Goal: Task Accomplishment & Management: Manage account settings

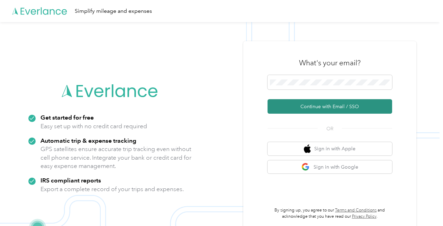
click at [332, 102] on button "Continue with Email / SSO" at bounding box center [329, 106] width 124 height 15
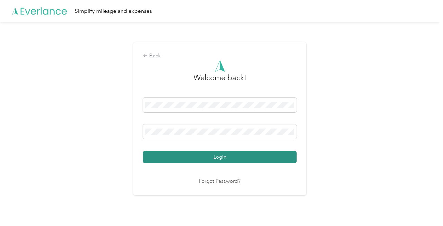
click at [226, 155] on button "Login" at bounding box center [220, 157] width 154 height 12
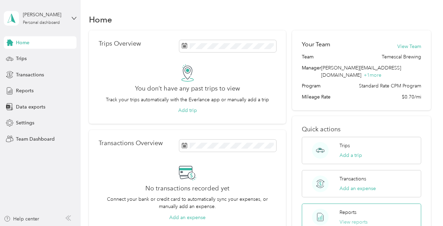
click at [346, 219] on button "View reports" at bounding box center [353, 222] width 28 height 7
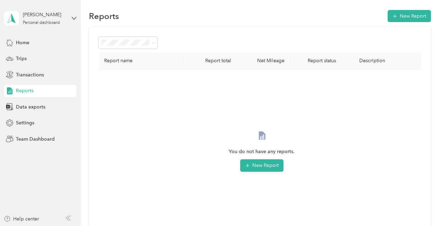
scroll to position [2, 0]
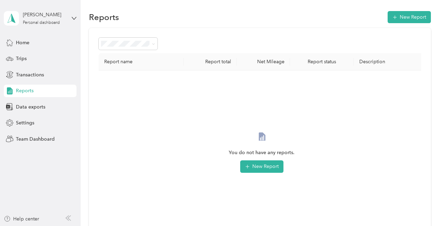
click at [33, 93] on span "Reports" at bounding box center [25, 90] width 18 height 7
click at [26, 53] on div "Trips" at bounding box center [40, 59] width 73 height 12
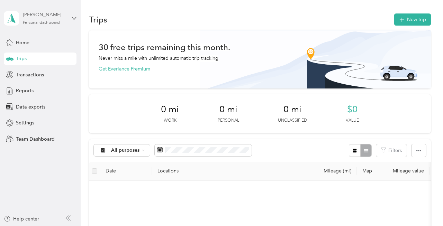
click at [50, 19] on div "Jenner Whitt Personal dashboard" at bounding box center [44, 18] width 43 height 14
click at [38, 57] on div "Team dashboard" at bounding box center [28, 56] width 37 height 7
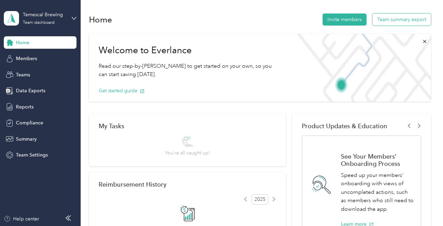
click at [404, 16] on button "Team summary export" at bounding box center [401, 19] width 58 height 12
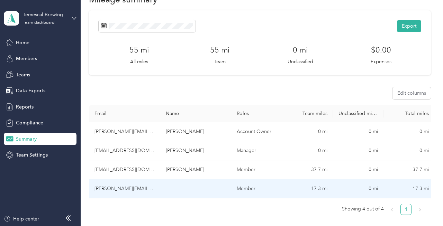
scroll to position [18, 0]
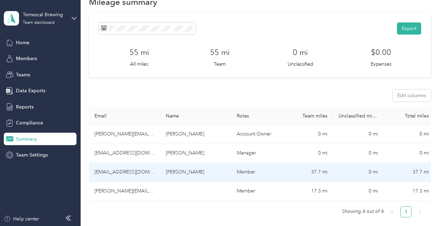
click at [318, 174] on td "37.7 mi" at bounding box center [307, 172] width 51 height 19
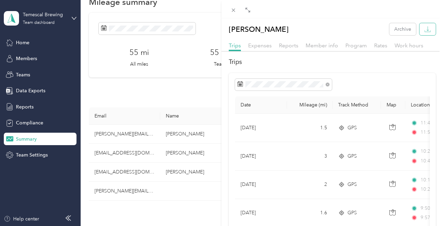
click at [430, 28] on icon "button" at bounding box center [427, 29] width 7 height 7
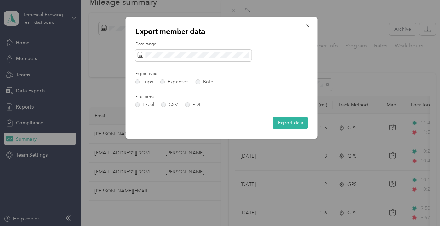
click at [197, 79] on div "Export type Trips Expenses Both" at bounding box center [173, 77] width 77 height 13
click at [199, 81] on label "Both" at bounding box center [204, 82] width 18 height 5
click at [187, 105] on label "PDF" at bounding box center [193, 104] width 17 height 5
click at [283, 126] on button "Export data" at bounding box center [290, 123] width 35 height 12
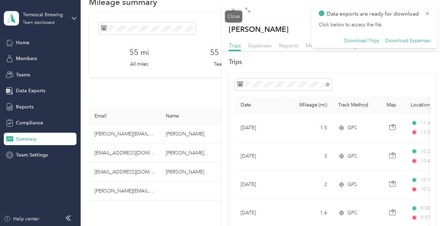
click at [236, 226] on div "Drag to resize Click to close Ri Thurman Archive Trips Expenses Reports Member …" at bounding box center [219, 226] width 439 height 0
click at [236, 12] on icon at bounding box center [233, 10] width 6 height 6
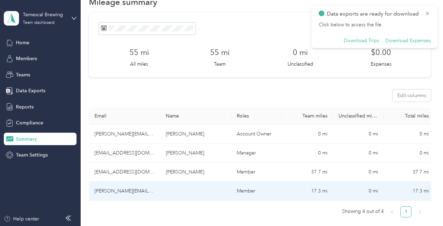
click at [285, 195] on td "17.3 mi" at bounding box center [307, 191] width 51 height 19
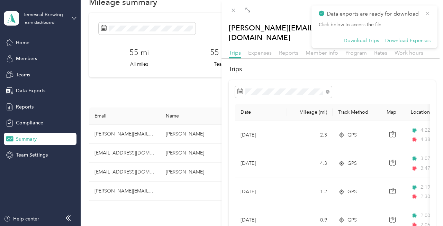
click at [428, 13] on icon at bounding box center [427, 13] width 6 height 6
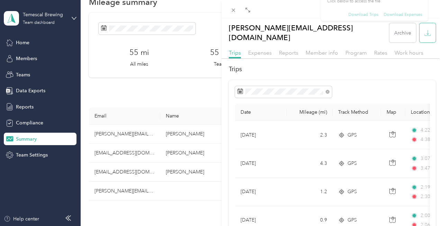
click at [426, 31] on icon "button" at bounding box center [427, 33] width 7 height 7
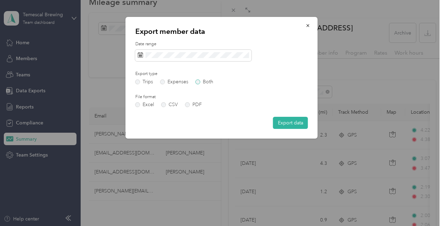
click at [199, 83] on label "Both" at bounding box center [204, 82] width 18 height 5
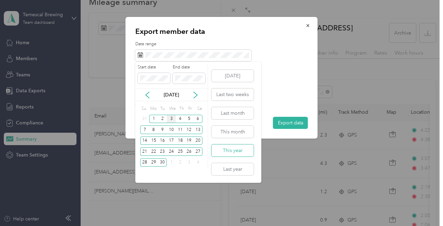
click at [239, 152] on button "This year" at bounding box center [232, 151] width 42 height 12
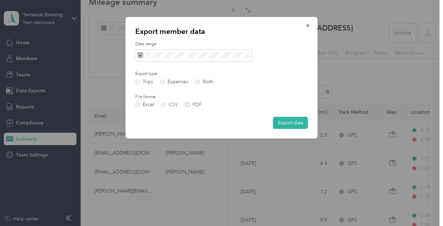
click at [188, 106] on label "PDF" at bounding box center [193, 104] width 17 height 5
click at [303, 126] on button "Export data" at bounding box center [290, 123] width 35 height 12
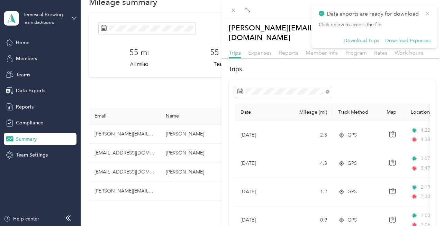
click at [429, 12] on icon at bounding box center [427, 13] width 6 height 6
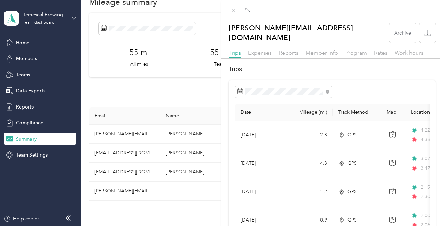
click at [428, 30] on icon "button" at bounding box center [427, 33] width 7 height 7
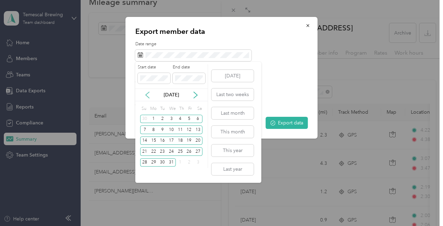
click at [147, 96] on icon at bounding box center [147, 95] width 7 height 7
click at [139, 77] on span at bounding box center [154, 78] width 33 height 11
click at [165, 75] on div "Start date End date" at bounding box center [171, 76] width 72 height 24
click at [220, 65] on div "Today Last two weeks Last month This month This year Last year" at bounding box center [232, 122] width 44 height 121
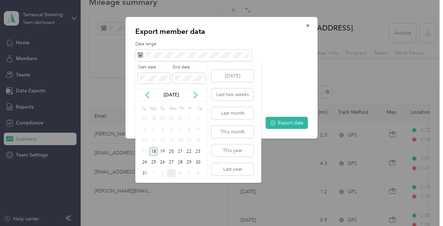
click at [152, 151] on div "18" at bounding box center [153, 151] width 9 height 9
click at [146, 171] on div "31" at bounding box center [144, 173] width 9 height 9
click at [155, 75] on span at bounding box center [154, 78] width 33 height 11
click at [196, 91] on div "[DATE]" at bounding box center [171, 94] width 72 height 7
click at [142, 95] on div "[DATE]" at bounding box center [171, 94] width 72 height 7
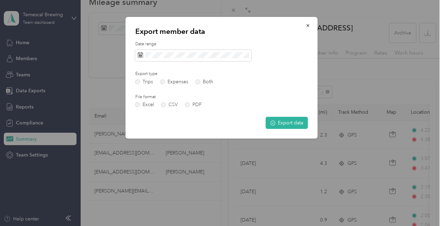
click at [257, 21] on div "Export member data Date range Export type Trips Expenses Both File format Excel…" at bounding box center [222, 78] width 192 height 122
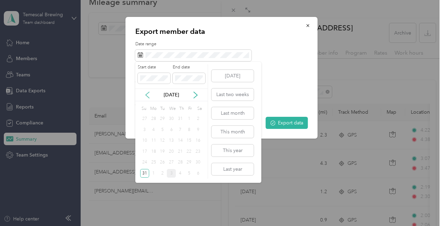
click at [145, 97] on icon at bounding box center [147, 95] width 7 height 7
click at [199, 96] on div "Jul 2025" at bounding box center [171, 94] width 72 height 7
click at [194, 96] on icon at bounding box center [195, 95] width 7 height 7
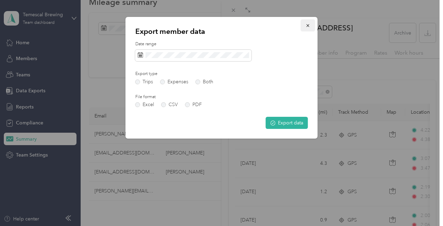
click at [304, 24] on button "button" at bounding box center [307, 25] width 15 height 12
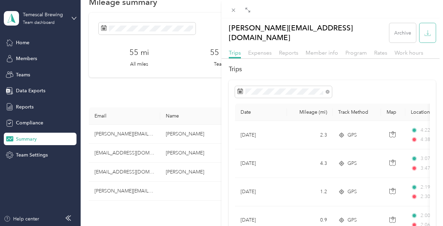
click at [430, 27] on button "button" at bounding box center [427, 32] width 16 height 19
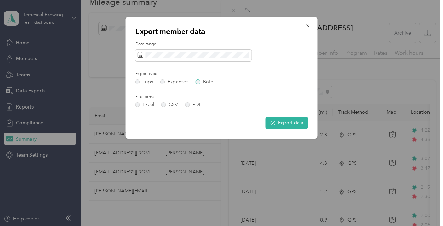
click at [198, 80] on label "Both" at bounding box center [204, 82] width 18 height 5
click at [187, 104] on label "PDF" at bounding box center [193, 104] width 17 height 5
click at [288, 125] on button "Export data" at bounding box center [287, 123] width 42 height 12
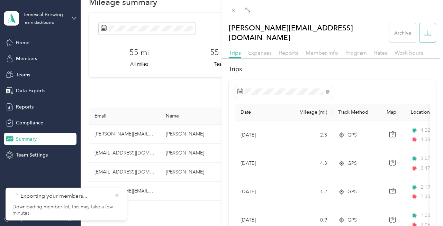
click at [431, 26] on button "button" at bounding box center [427, 32] width 16 height 19
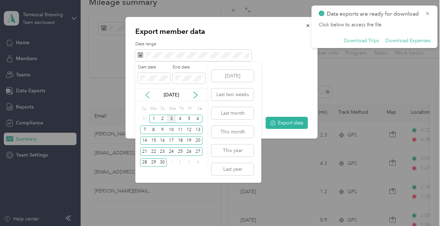
click at [148, 97] on icon at bounding box center [147, 95] width 3 height 6
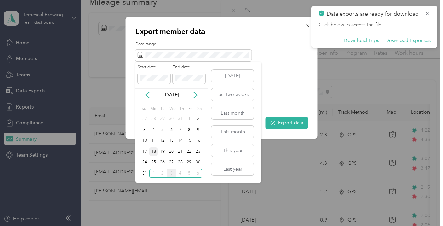
click at [155, 153] on div "18" at bounding box center [153, 151] width 9 height 9
click at [163, 87] on div "Start date End date" at bounding box center [171, 76] width 72 height 24
click at [154, 149] on div "18" at bounding box center [153, 151] width 9 height 9
click at [192, 68] on label "End date" at bounding box center [189, 67] width 33 height 6
click at [146, 172] on div "31" at bounding box center [144, 173] width 9 height 9
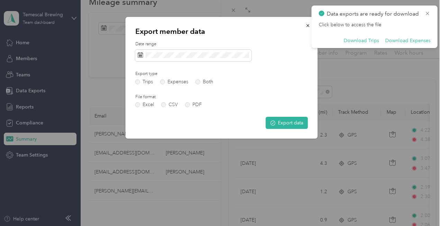
click at [257, 33] on p "Export member data" at bounding box center [221, 32] width 173 height 10
click at [307, 42] on label "Date range" at bounding box center [221, 44] width 173 height 6
click at [307, 26] on icon "button" at bounding box center [307, 25] width 5 height 5
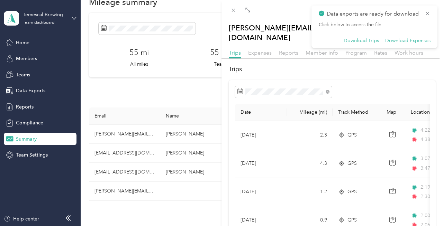
click at [426, 10] on span "Data exports are ready for download" at bounding box center [374, 14] width 112 height 9
click at [425, 16] on icon at bounding box center [427, 13] width 6 height 6
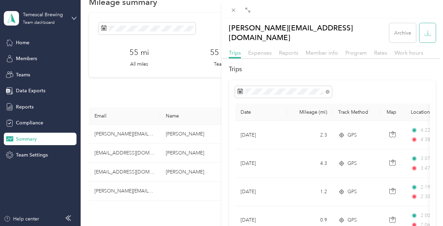
click at [427, 30] on icon "button" at bounding box center [427, 32] width 2 height 4
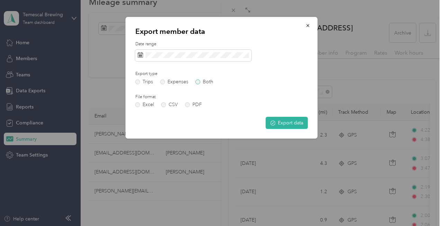
click at [196, 81] on label "Both" at bounding box center [204, 82] width 18 height 5
click at [151, 52] on span at bounding box center [193, 56] width 116 height 12
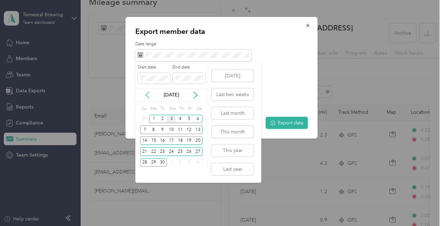
click at [148, 94] on icon at bounding box center [147, 95] width 7 height 7
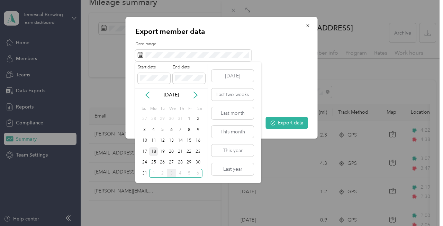
click at [155, 151] on div "18" at bounding box center [153, 151] width 9 height 9
click at [156, 154] on div "18" at bounding box center [153, 151] width 9 height 9
click at [154, 151] on div "18" at bounding box center [153, 151] width 9 height 9
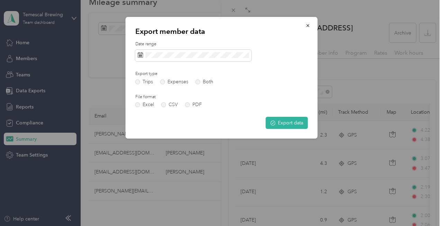
click at [288, 50] on div at bounding box center [221, 56] width 173 height 12
click at [290, 125] on button "Export data" at bounding box center [287, 123] width 42 height 12
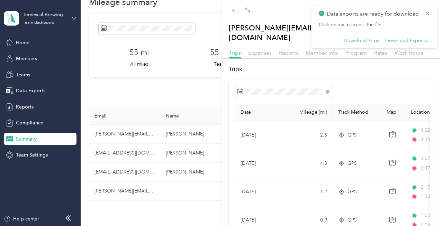
click at [120, 180] on div "peter@temescalbrewing.com Archive Trips Expenses Reports Member info Program Ra…" at bounding box center [221, 113] width 443 height 226
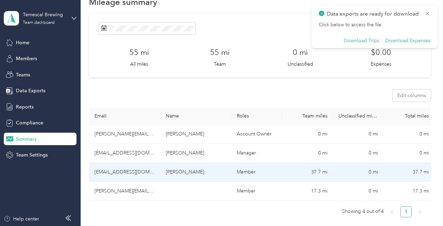
click at [131, 171] on td "[EMAIL_ADDRESS][DOMAIN_NAME]" at bounding box center [124, 172] width 71 height 19
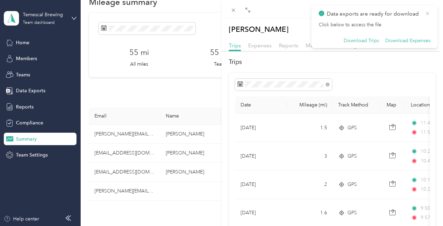
click at [426, 14] on icon at bounding box center [427, 13] width 3 height 3
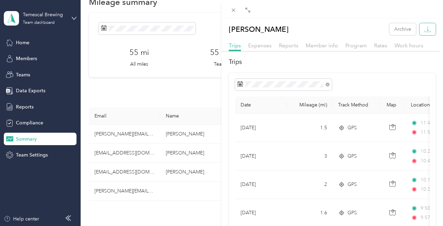
click at [428, 26] on button "button" at bounding box center [427, 29] width 16 height 12
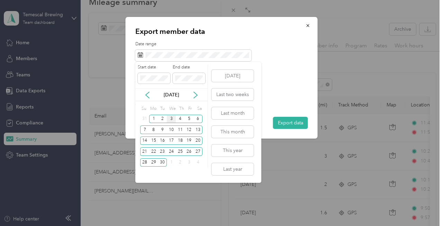
click at [147, 91] on div "[DATE]" at bounding box center [171, 94] width 72 height 7
click at [147, 96] on icon at bounding box center [147, 95] width 3 height 6
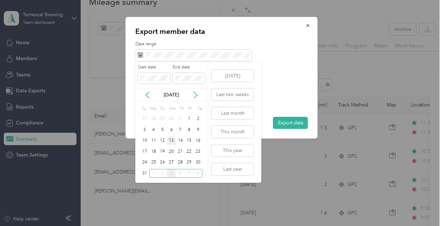
click at [173, 141] on div "13" at bounding box center [171, 141] width 9 height 9
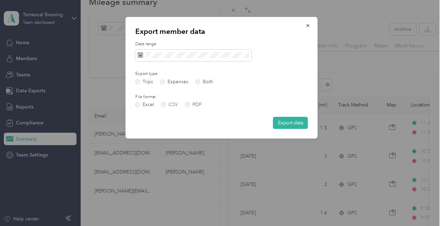
click at [280, 59] on div at bounding box center [221, 56] width 173 height 12
click at [298, 123] on button "Export data" at bounding box center [290, 123] width 35 height 12
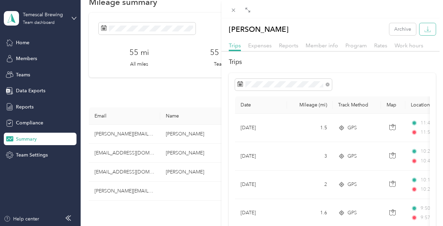
click at [429, 31] on icon "button" at bounding box center [427, 29] width 7 height 7
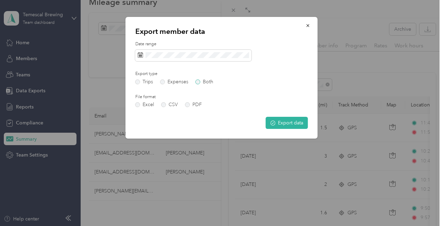
click at [199, 82] on label "Both" at bounding box center [204, 82] width 18 height 5
click at [188, 104] on label "PDF" at bounding box center [193, 104] width 17 height 5
click at [273, 121] on icon "submit" at bounding box center [272, 123] width 5 height 5
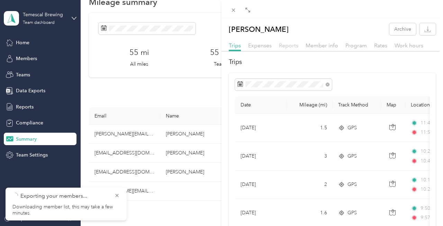
click at [292, 45] on span "Reports" at bounding box center [288, 45] width 19 height 7
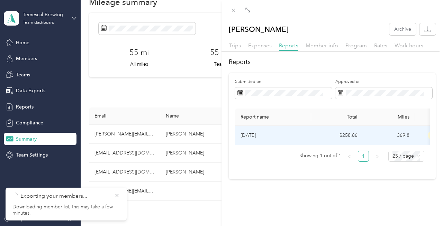
click at [289, 137] on p "[DATE]" at bounding box center [272, 136] width 65 height 8
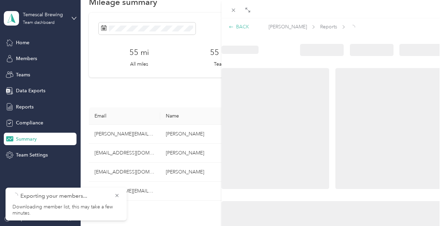
click at [243, 27] on div "BACK" at bounding box center [239, 26] width 20 height 7
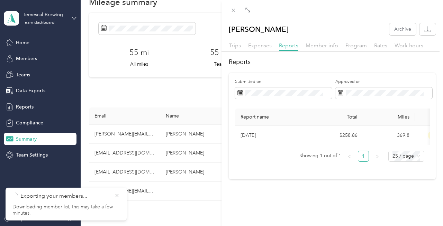
click at [118, 196] on icon at bounding box center [116, 195] width 3 height 3
click at [115, 196] on icon at bounding box center [117, 195] width 6 height 6
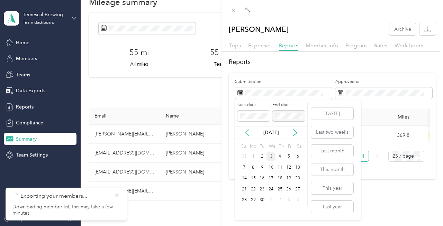
click at [247, 131] on icon at bounding box center [246, 133] width 3 height 6
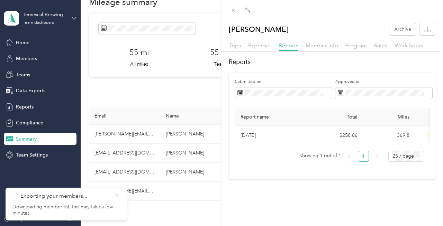
click at [118, 195] on icon at bounding box center [117, 195] width 6 height 6
click at [118, 194] on icon at bounding box center [117, 195] width 6 height 6
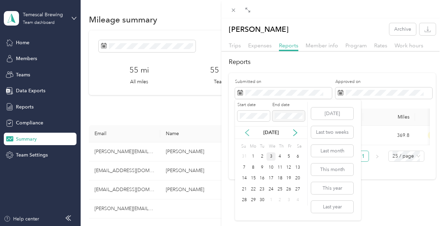
click at [247, 132] on icon at bounding box center [246, 132] width 7 height 7
click at [256, 189] on div "18" at bounding box center [253, 189] width 9 height 9
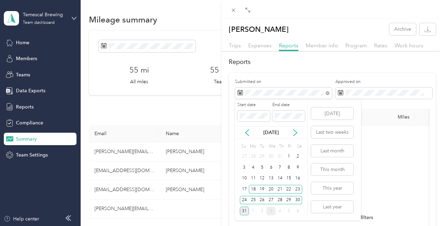
click at [242, 213] on div "31" at bounding box center [244, 211] width 9 height 9
click at [251, 189] on div "18" at bounding box center [253, 189] width 9 height 9
click at [244, 211] on div "31" at bounding box center [244, 211] width 9 height 9
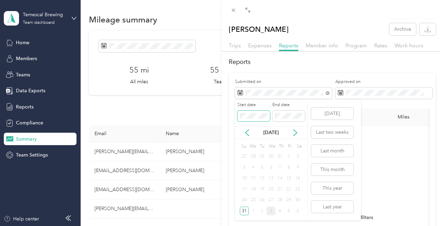
click at [254, 112] on span at bounding box center [253, 116] width 33 height 11
click at [251, 119] on span at bounding box center [253, 116] width 33 height 11
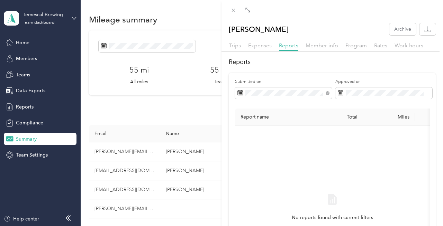
click at [282, 77] on div "Submitted on Approved on Report name Total Miles Report status Submitted on No …" at bounding box center [332, 193] width 207 height 241
click at [233, 12] on icon at bounding box center [233, 10] width 6 height 6
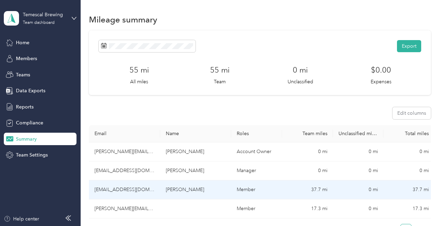
click at [174, 193] on td "[PERSON_NAME]" at bounding box center [195, 189] width 71 height 19
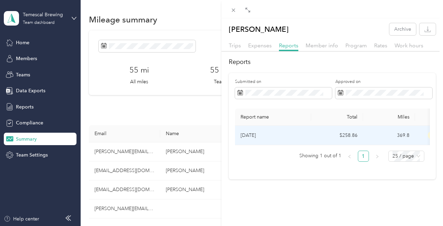
click at [271, 135] on p "[DATE]" at bounding box center [272, 136] width 65 height 8
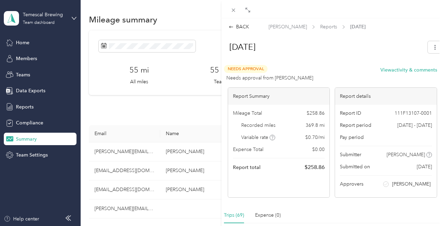
click at [117, 185] on div "BACK [PERSON_NAME] Reports [DATE] [DATE] Needs Approval Needs approval from [PE…" at bounding box center [221, 113] width 443 height 226
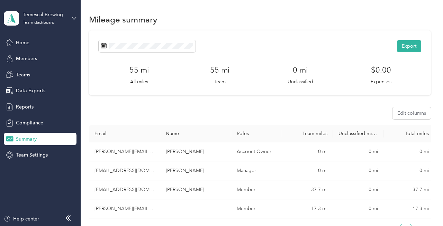
click at [127, 187] on td "[EMAIL_ADDRESS][DOMAIN_NAME]" at bounding box center [124, 189] width 71 height 19
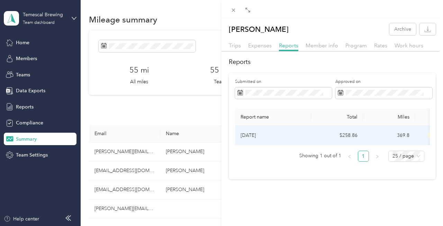
click at [261, 134] on p "[DATE]" at bounding box center [272, 136] width 65 height 8
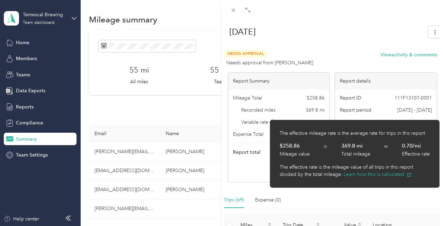
scroll to position [21, 0]
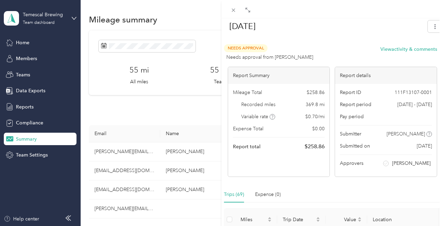
click at [120, 204] on div "BACK [PERSON_NAME] Reports [DATE] [DATE] Needs Approval Needs approval from [PE…" at bounding box center [221, 113] width 443 height 226
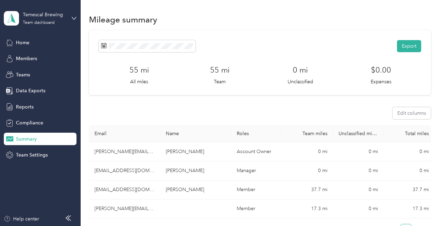
click at [129, 191] on div at bounding box center [221, 113] width 443 height 226
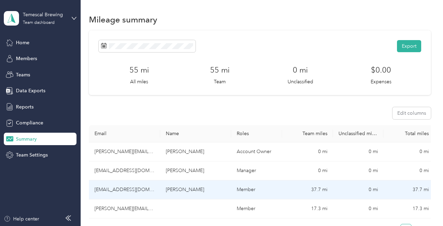
click at [139, 189] on td "[EMAIL_ADDRESS][DOMAIN_NAME]" at bounding box center [124, 189] width 71 height 19
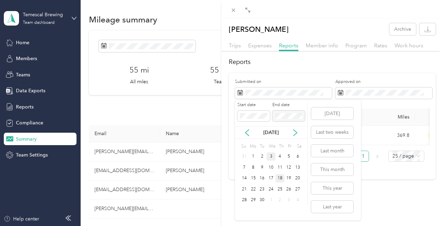
click at [280, 177] on div "18" at bounding box center [279, 178] width 9 height 9
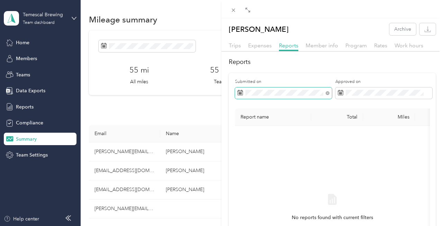
click at [299, 96] on span at bounding box center [283, 93] width 97 height 12
click at [297, 96] on span at bounding box center [283, 93] width 97 height 12
click at [326, 91] on span at bounding box center [327, 93] width 4 height 6
click at [327, 93] on icon at bounding box center [327, 93] width 4 height 4
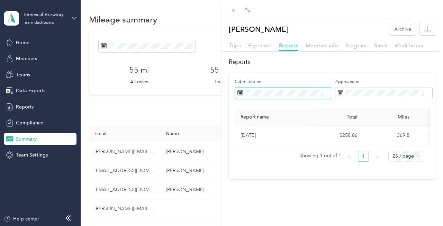
click at [293, 97] on span at bounding box center [283, 93] width 97 height 12
click at [255, 89] on span at bounding box center [283, 93] width 97 height 12
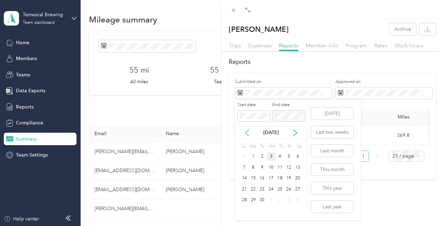
click at [247, 135] on icon at bounding box center [246, 133] width 3 height 6
click at [253, 192] on div "18" at bounding box center [253, 189] width 9 height 9
click at [246, 212] on div "31" at bounding box center [244, 211] width 9 height 9
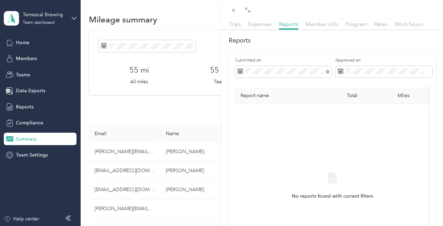
scroll to position [22, 0]
click at [327, 69] on icon at bounding box center [327, 71] width 4 height 4
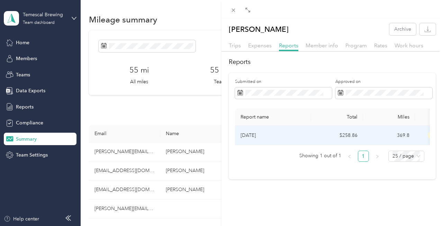
click at [267, 136] on p "[DATE]" at bounding box center [272, 136] width 65 height 8
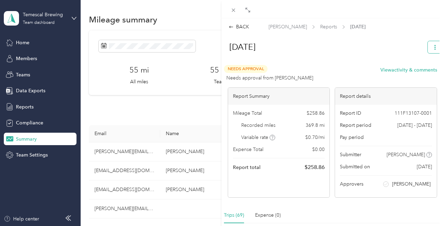
click at [434, 47] on icon "button" at bounding box center [434, 47] width 5 height 5
click at [419, 76] on span "Download" at bounding box center [414, 79] width 23 height 7
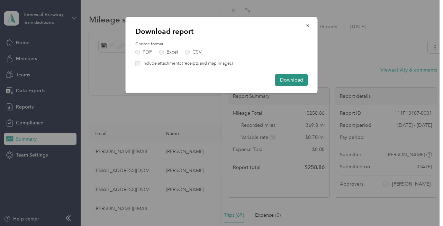
click at [298, 81] on button "Download" at bounding box center [291, 80] width 33 height 12
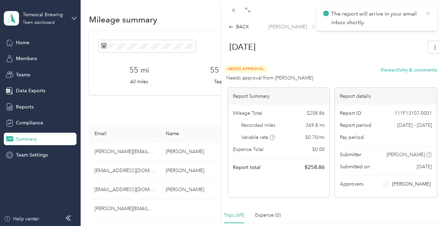
click at [428, 11] on icon at bounding box center [428, 13] width 6 height 6
click at [30, 138] on div "BACK [PERSON_NAME] Reports [DATE] [DATE] Needs Approval Needs approval from [PE…" at bounding box center [221, 113] width 443 height 226
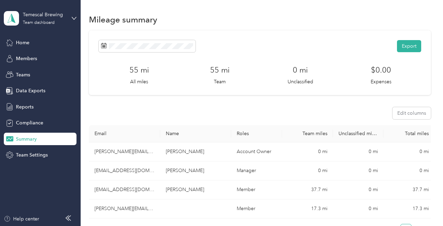
click at [36, 140] on span "Summary" at bounding box center [26, 139] width 21 height 7
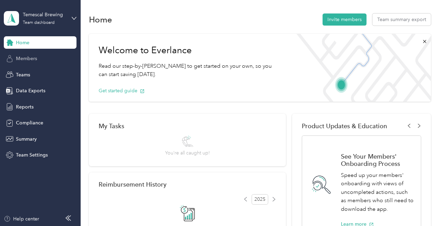
click at [31, 58] on span "Members" at bounding box center [26, 58] width 21 height 7
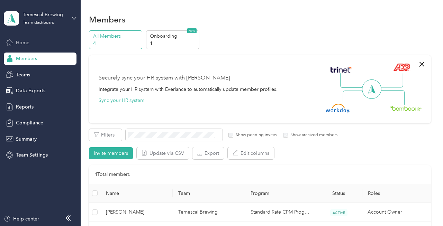
click at [24, 43] on span "Home" at bounding box center [22, 42] width 13 height 7
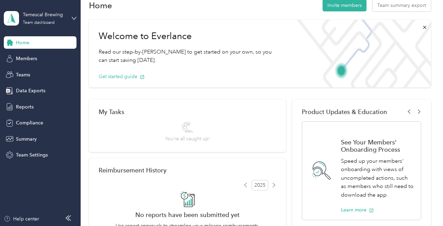
scroll to position [15, 0]
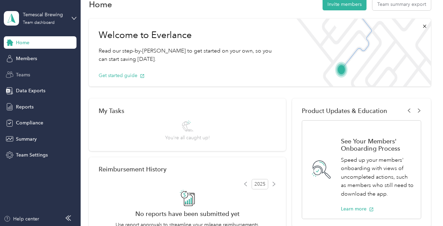
click at [24, 71] on span "Teams" at bounding box center [23, 74] width 14 height 7
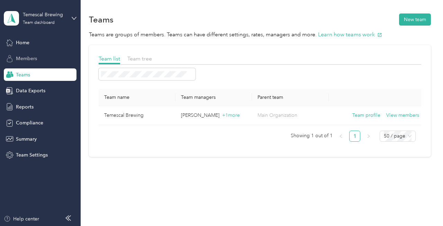
click at [35, 59] on span "Members" at bounding box center [26, 58] width 21 height 7
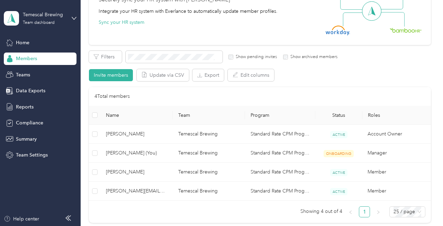
scroll to position [105, 0]
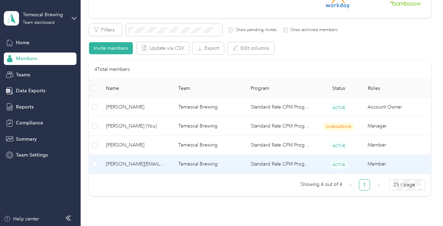
click at [123, 162] on span "[PERSON_NAME][EMAIL_ADDRESS][DOMAIN_NAME]" at bounding box center [136, 164] width 61 height 8
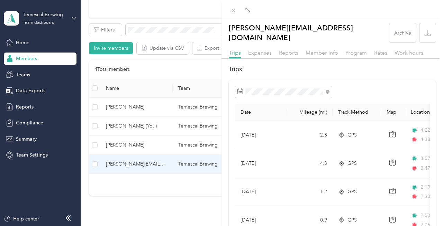
click at [288, 49] on div "Reports" at bounding box center [288, 53] width 19 height 9
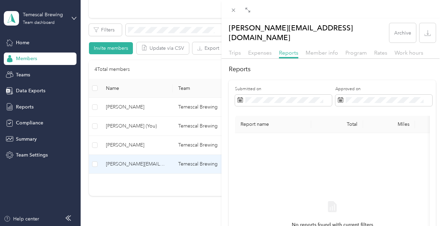
click at [275, 120] on th "Report name" at bounding box center [273, 124] width 76 height 17
click at [271, 96] on span at bounding box center [283, 101] width 97 height 12
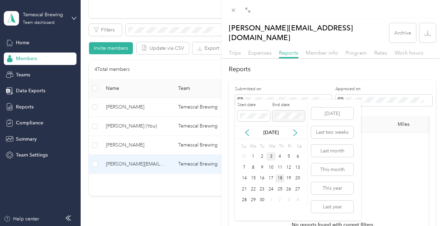
click at [280, 178] on div "18" at bounding box center [279, 178] width 9 height 9
click at [247, 136] on icon at bounding box center [246, 132] width 7 height 7
click at [263, 154] on div "29" at bounding box center [261, 156] width 9 height 9
click at [276, 109] on div "End date" at bounding box center [288, 111] width 33 height 19
click at [266, 106] on label "Start date" at bounding box center [253, 105] width 33 height 6
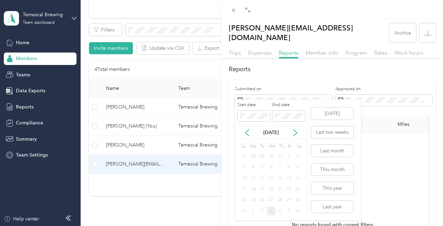
click at [266, 106] on label "Start date" at bounding box center [253, 105] width 33 height 6
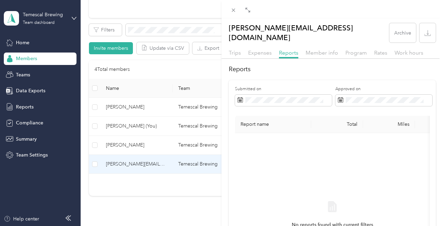
click at [304, 69] on div "Reports Submitted on Approved on Report name Total Miles Report status Submitte…" at bounding box center [331, 193] width 221 height 257
click at [304, 68] on div "Reports Submitted on Approved on Report name Total Miles Report status Submitte…" at bounding box center [331, 193] width 221 height 257
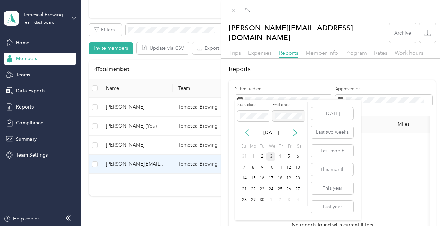
click at [248, 131] on icon at bounding box center [246, 132] width 7 height 7
click at [253, 189] on div "18" at bounding box center [253, 189] width 9 height 9
click at [244, 212] on div "31" at bounding box center [244, 211] width 9 height 9
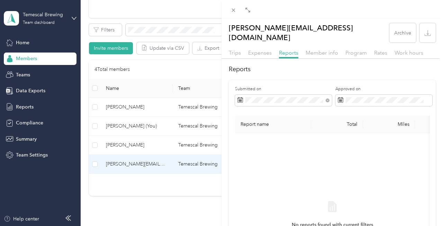
click at [338, 121] on div "Total" at bounding box center [336, 124] width 41 height 6
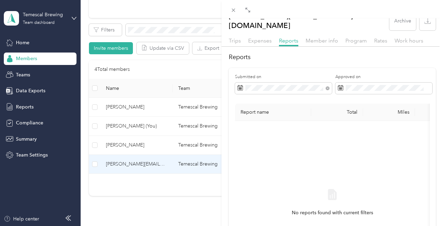
scroll to position [12, 0]
click at [327, 86] on icon at bounding box center [327, 88] width 4 height 4
click at [233, 37] on span "Trips" at bounding box center [235, 40] width 12 height 7
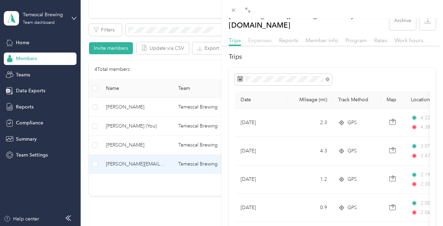
click at [262, 37] on span "Expenses" at bounding box center [260, 40] width 24 height 7
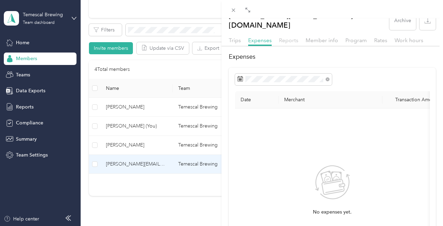
click at [285, 37] on span "Reports" at bounding box center [288, 40] width 19 height 7
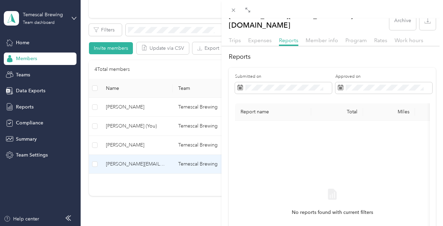
click at [275, 121] on div "No reports found with current filters" at bounding box center [332, 209] width 195 height 176
click at [329, 170] on div "No reports found with current filters" at bounding box center [332, 208] width 184 height 165
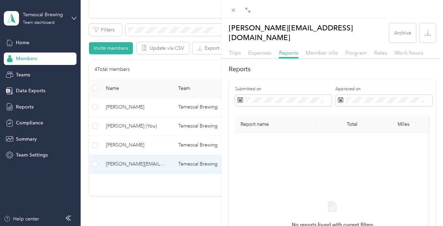
click at [121, 149] on div "[PERSON_NAME][EMAIL_ADDRESS][DOMAIN_NAME] Archive Trips Expenses Reports Member…" at bounding box center [221, 113] width 443 height 226
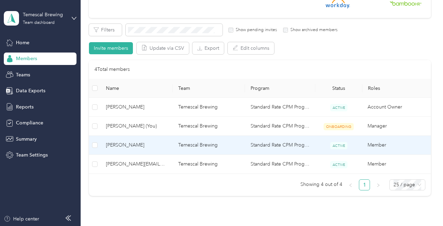
click at [129, 145] on span "[PERSON_NAME]" at bounding box center [136, 145] width 61 height 8
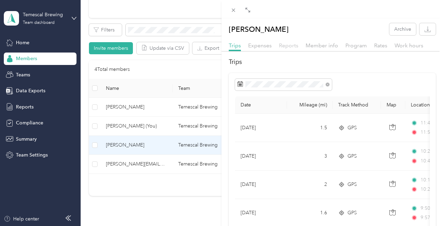
click at [281, 47] on span "Reports" at bounding box center [288, 45] width 19 height 7
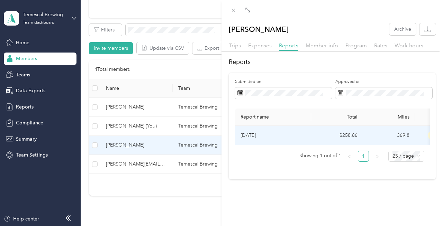
click at [307, 140] on td "[DATE]" at bounding box center [273, 135] width 76 height 19
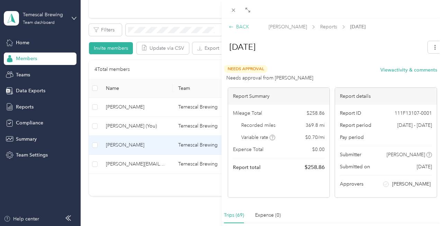
click at [238, 25] on div "BACK" at bounding box center [239, 26] width 20 height 7
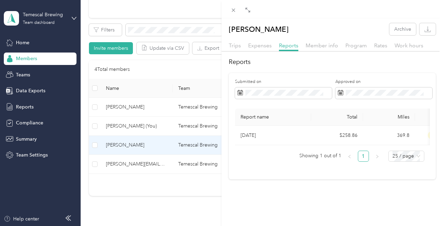
click at [133, 161] on div "[PERSON_NAME] Archive Trips Expenses Reports Member info Program Rates Work hou…" at bounding box center [221, 113] width 443 height 226
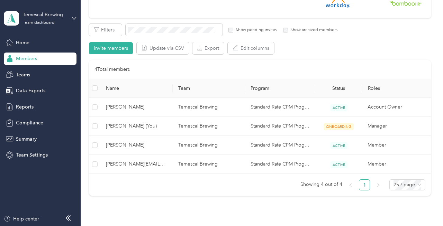
click at [141, 164] on span "[PERSON_NAME][EMAIL_ADDRESS][DOMAIN_NAME]" at bounding box center [136, 164] width 61 height 8
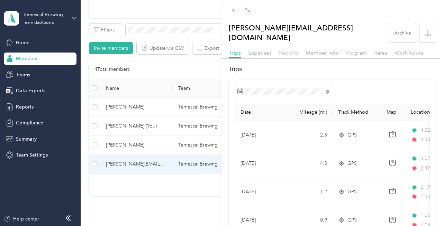
click at [290, 49] on span "Reports" at bounding box center [288, 52] width 19 height 7
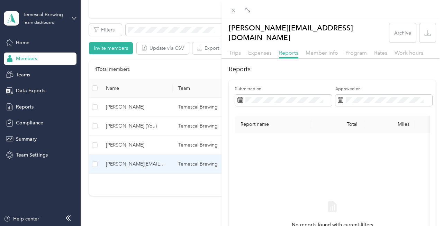
click at [265, 123] on th "Report name" at bounding box center [273, 124] width 76 height 17
click at [121, 150] on div "[PERSON_NAME][EMAIL_ADDRESS][DOMAIN_NAME] Archive Trips Expenses Reports Member…" at bounding box center [221, 113] width 443 height 226
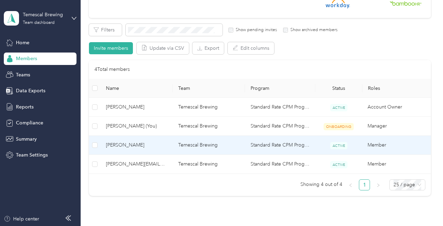
click at [122, 147] on span "[PERSON_NAME]" at bounding box center [136, 145] width 61 height 8
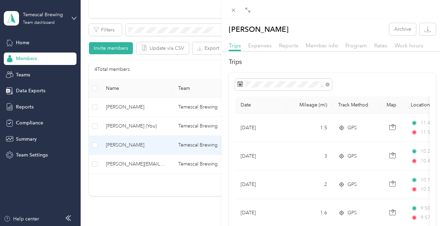
click at [290, 49] on div "Reports" at bounding box center [288, 45] width 19 height 9
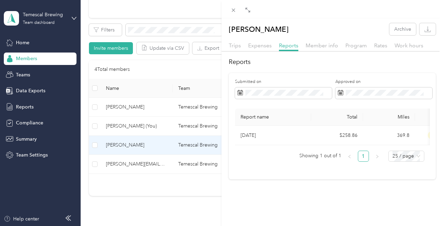
click at [147, 164] on div "[PERSON_NAME] Archive Trips Expenses Reports Member info Program Rates Work hou…" at bounding box center [221, 113] width 443 height 226
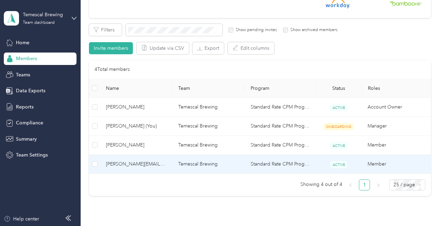
click at [168, 164] on td "[PERSON_NAME][EMAIL_ADDRESS][DOMAIN_NAME]" at bounding box center [136, 164] width 72 height 19
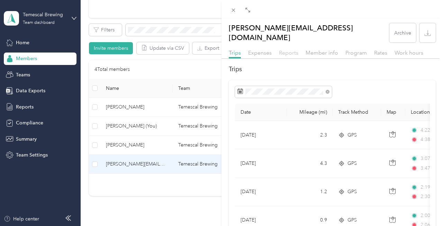
click at [288, 49] on span "Reports" at bounding box center [288, 52] width 19 height 7
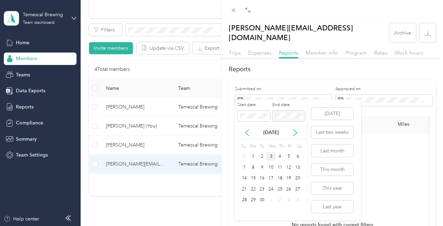
click at [247, 133] on icon at bounding box center [246, 132] width 7 height 7
click at [253, 190] on div "18" at bounding box center [253, 189] width 9 height 9
click at [243, 210] on div "31" at bounding box center [244, 211] width 9 height 9
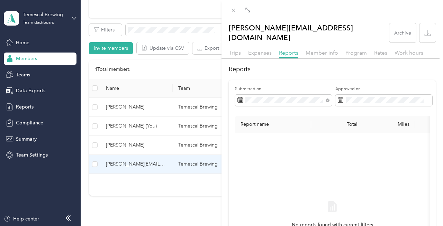
click at [277, 122] on th "Report name" at bounding box center [273, 124] width 76 height 17
click at [254, 49] on span "Expenses" at bounding box center [260, 52] width 24 height 7
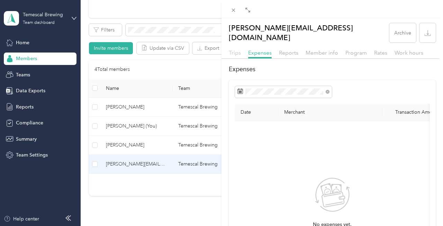
click at [233, 49] on span "Trips" at bounding box center [235, 52] width 12 height 7
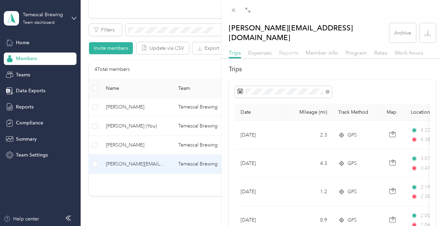
click at [284, 49] on span "Reports" at bounding box center [288, 52] width 19 height 7
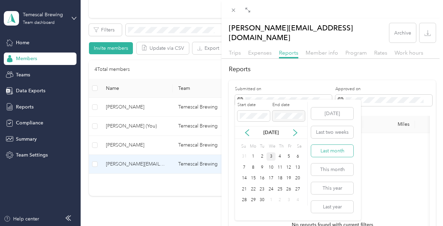
click at [337, 150] on button "Last month" at bounding box center [332, 151] width 42 height 12
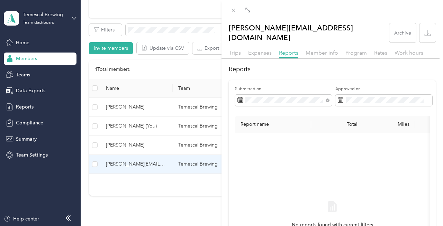
click at [269, 120] on th "Report name" at bounding box center [273, 124] width 76 height 17
click at [232, 12] on icon at bounding box center [233, 10] width 6 height 6
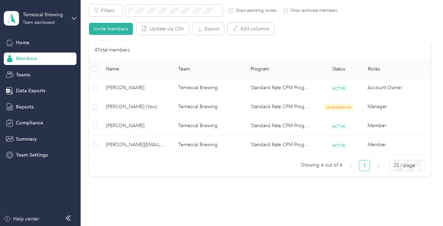
scroll to position [132, 0]
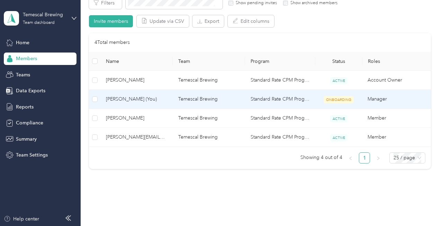
click at [335, 103] on td "ONBOARDING" at bounding box center [338, 99] width 47 height 19
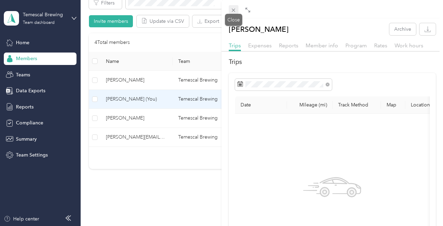
click at [235, 12] on icon at bounding box center [233, 10] width 6 height 6
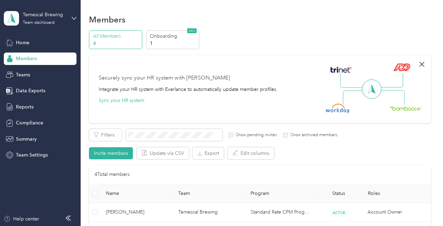
click at [424, 64] on icon "button" at bounding box center [421, 64] width 5 height 5
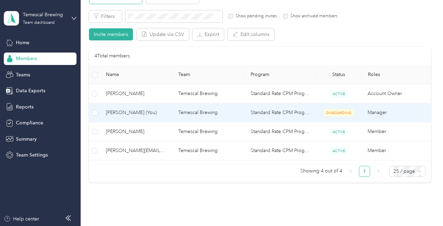
scroll to position [59, 0]
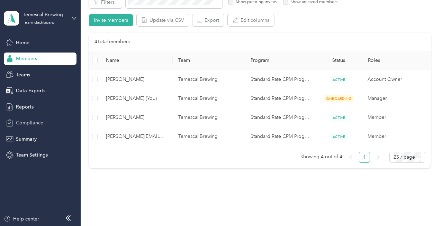
click at [37, 126] on span "Compliance" at bounding box center [29, 122] width 27 height 7
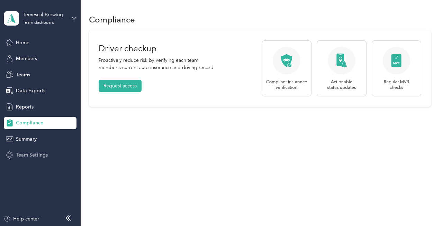
click at [33, 155] on span "Team Settings" at bounding box center [32, 154] width 32 height 7
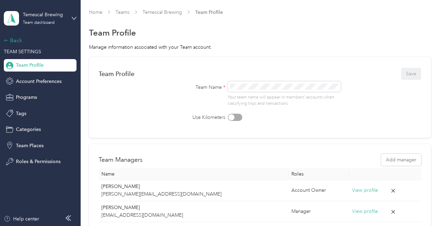
click at [17, 43] on div "Back" at bounding box center [38, 40] width 69 height 8
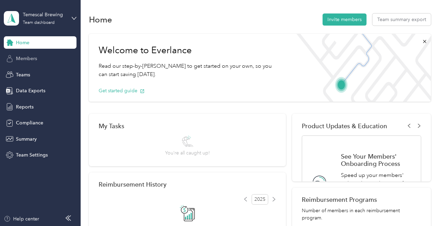
click at [27, 57] on span "Members" at bounding box center [26, 58] width 21 height 7
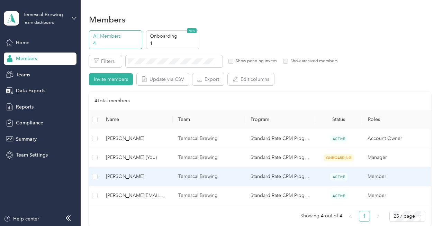
click at [144, 178] on span "[PERSON_NAME]" at bounding box center [136, 177] width 61 height 8
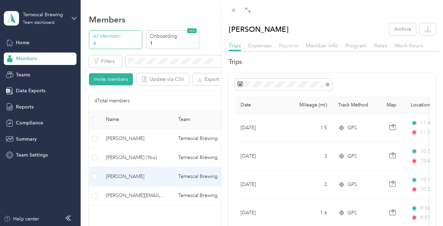
click at [280, 48] on span "Reports" at bounding box center [288, 45] width 19 height 7
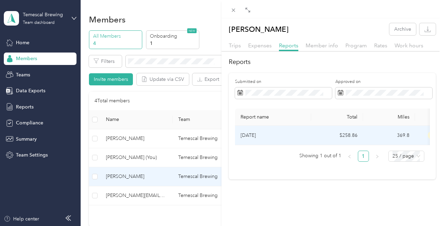
click at [261, 135] on p "[DATE]" at bounding box center [272, 136] width 65 height 8
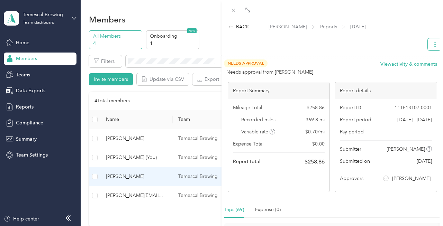
click at [432, 45] on icon "button" at bounding box center [434, 44] width 5 height 5
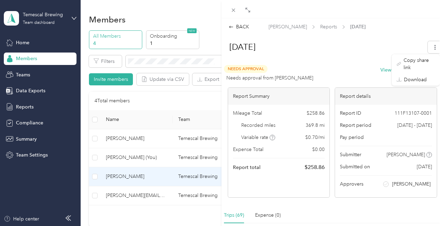
click at [359, 58] on div "[DATE]" at bounding box center [332, 48] width 220 height 20
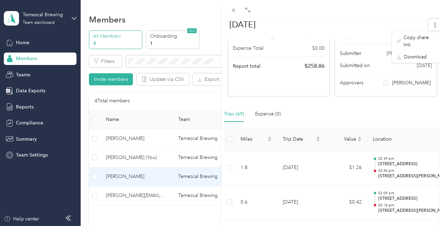
scroll to position [147, 0]
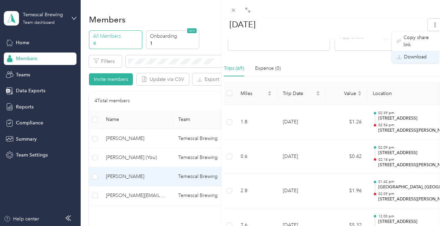
click at [426, 53] on span "Download" at bounding box center [414, 56] width 23 height 7
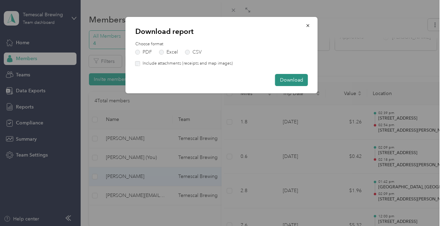
click at [281, 79] on button "Download" at bounding box center [291, 80] width 33 height 12
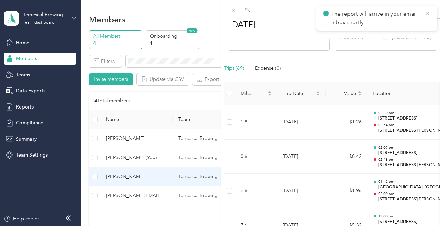
click at [427, 15] on icon at bounding box center [428, 13] width 6 height 6
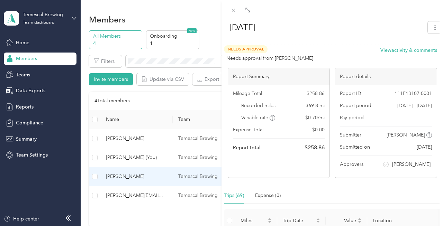
scroll to position [0, 0]
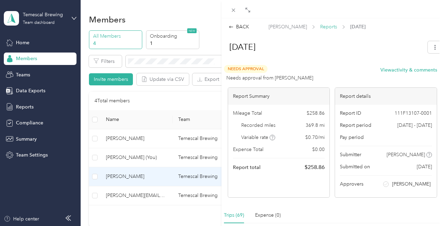
click at [320, 25] on span "Reports" at bounding box center [328, 26] width 17 height 7
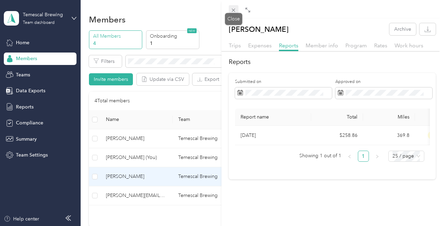
click at [235, 11] on icon at bounding box center [233, 10] width 6 height 6
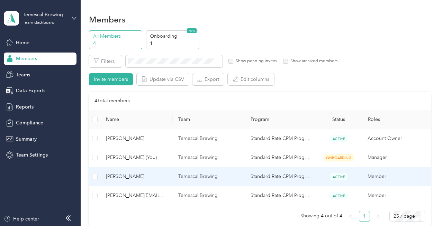
click at [125, 178] on span "[PERSON_NAME]" at bounding box center [136, 177] width 61 height 8
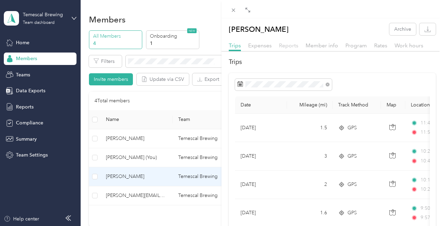
click at [292, 45] on span "Reports" at bounding box center [288, 45] width 19 height 7
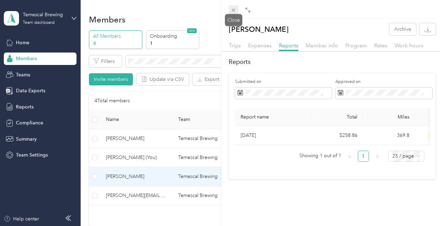
click at [232, 8] on icon at bounding box center [233, 10] width 6 height 6
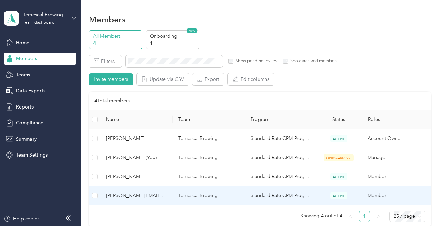
click at [146, 198] on span "[PERSON_NAME][EMAIL_ADDRESS][DOMAIN_NAME]" at bounding box center [136, 196] width 61 height 8
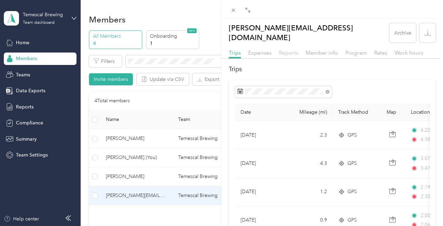
click at [291, 49] on span "Reports" at bounding box center [288, 52] width 19 height 7
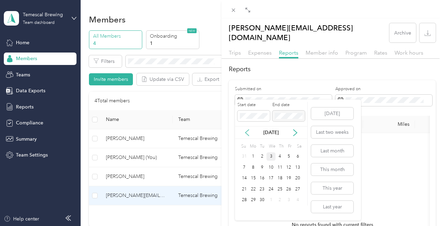
click at [246, 132] on icon at bounding box center [246, 132] width 7 height 7
click at [254, 188] on div "18" at bounding box center [253, 189] width 9 height 9
click at [245, 209] on div "31" at bounding box center [244, 211] width 9 height 9
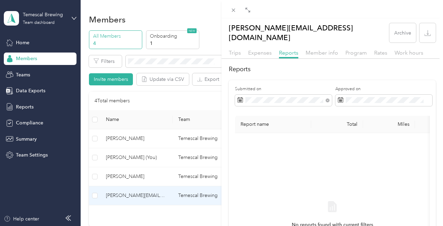
click at [161, 199] on div "[PERSON_NAME][EMAIL_ADDRESS][DOMAIN_NAME] Archive Trips Expenses Reports Member…" at bounding box center [221, 113] width 443 height 226
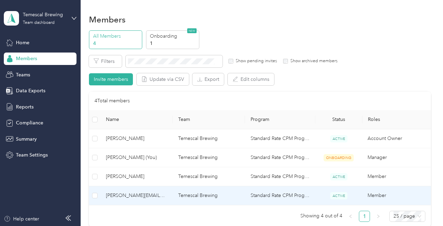
click at [159, 194] on span "[PERSON_NAME][EMAIL_ADDRESS][DOMAIN_NAME]" at bounding box center [136, 196] width 61 height 8
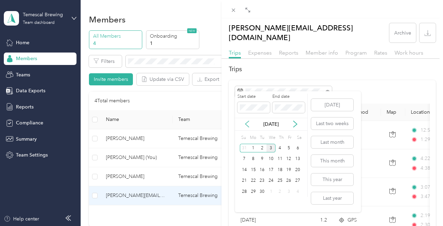
click at [248, 125] on icon at bounding box center [246, 124] width 7 height 7
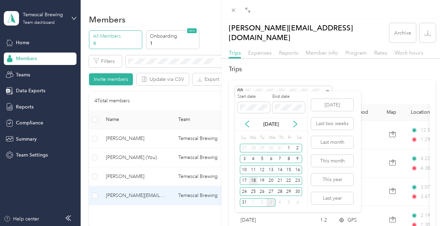
click at [255, 181] on div "18" at bounding box center [253, 181] width 9 height 9
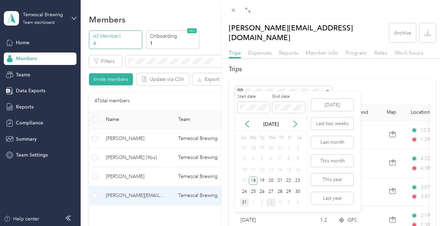
click at [244, 203] on div "31" at bounding box center [244, 202] width 9 height 9
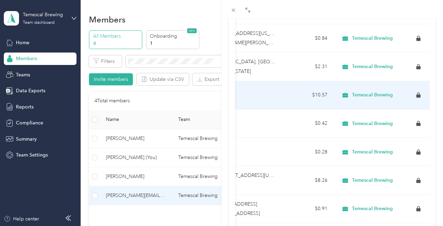
scroll to position [391, 0]
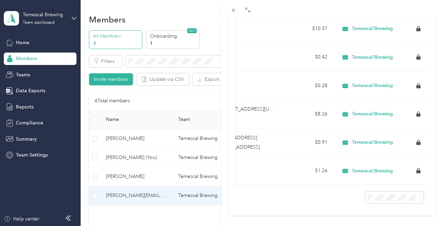
click at [395, 176] on span "100 per load" at bounding box center [384, 175] width 28 height 6
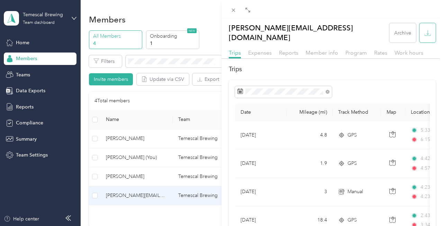
click at [428, 30] on icon "button" at bounding box center [427, 33] width 7 height 7
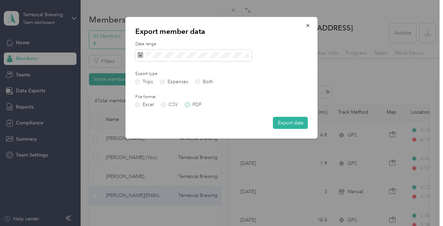
click at [187, 105] on label "PDF" at bounding box center [193, 104] width 17 height 5
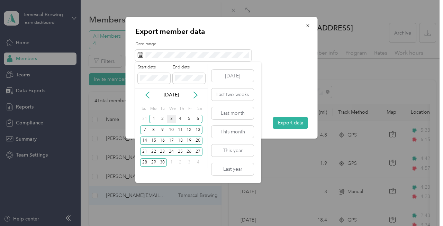
click at [147, 99] on div "[DATE]" at bounding box center [171, 94] width 72 height 7
click at [147, 97] on icon at bounding box center [147, 95] width 3 height 6
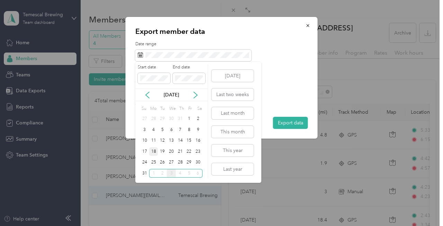
click at [155, 149] on div "18" at bounding box center [153, 151] width 9 height 9
click at [145, 173] on div "31" at bounding box center [144, 173] width 9 height 9
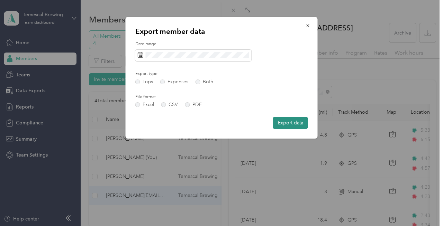
click at [283, 121] on button "Export data" at bounding box center [290, 123] width 35 height 12
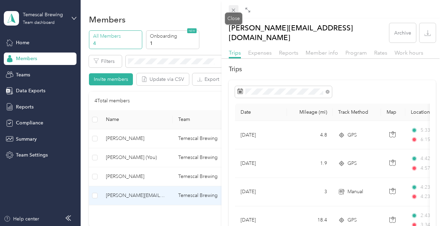
click at [236, 11] on icon at bounding box center [233, 10] width 6 height 6
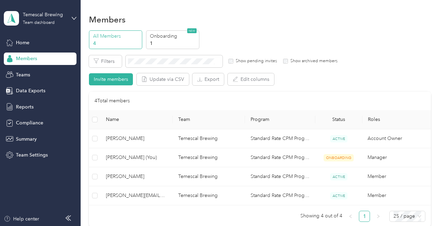
click at [39, 63] on div "Members" at bounding box center [40, 59] width 73 height 12
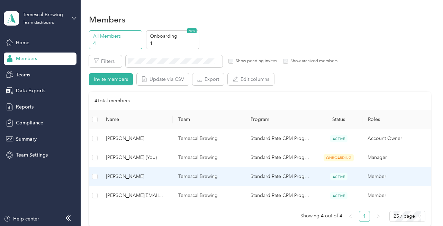
click at [146, 177] on span "[PERSON_NAME]" at bounding box center [136, 177] width 61 height 8
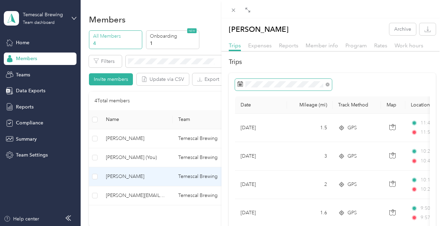
click at [239, 85] on rect at bounding box center [238, 85] width 1 height 1
click at [243, 86] on span at bounding box center [283, 85] width 97 height 12
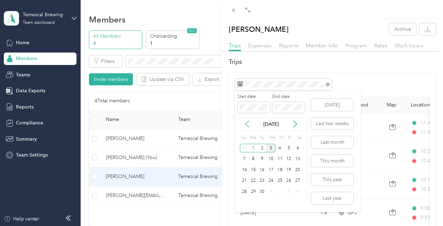
click at [247, 124] on icon at bounding box center [246, 124] width 7 height 7
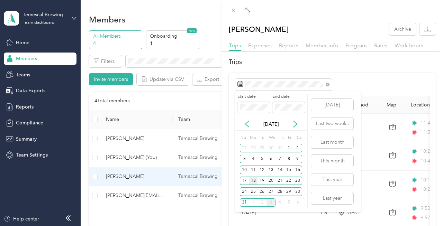
click at [253, 179] on div "18" at bounding box center [253, 181] width 9 height 9
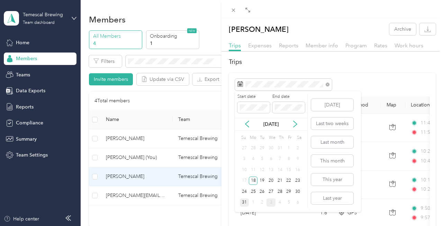
click at [245, 202] on div "31" at bounding box center [244, 202] width 9 height 9
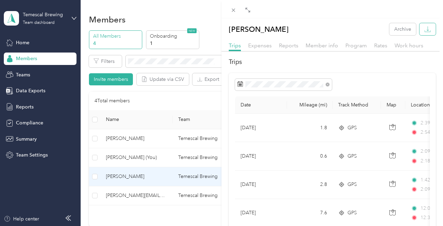
click at [431, 32] on button "button" at bounding box center [427, 29] width 16 height 12
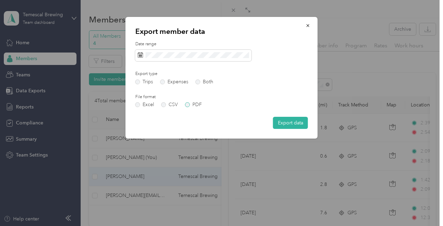
click at [186, 104] on label "PDF" at bounding box center [193, 104] width 17 height 5
click at [198, 82] on label "Both" at bounding box center [204, 82] width 18 height 5
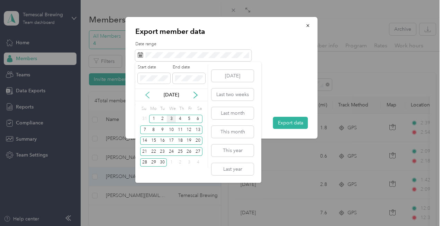
click at [147, 93] on icon at bounding box center [147, 95] width 3 height 6
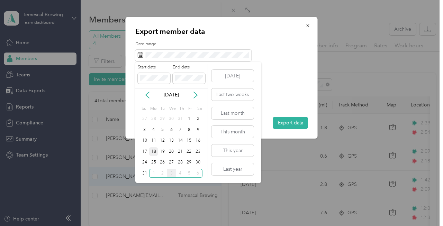
click at [152, 150] on div "18" at bounding box center [153, 151] width 9 height 9
click at [144, 170] on div "31" at bounding box center [144, 173] width 9 height 9
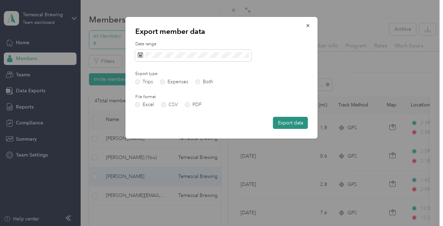
click at [290, 126] on button "Export data" at bounding box center [290, 123] width 35 height 12
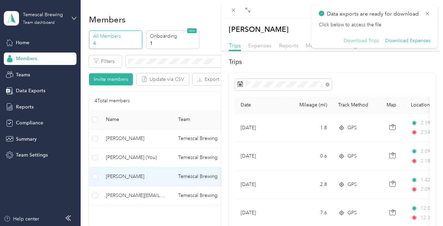
click at [367, 40] on button "Download Trips" at bounding box center [360, 41] width 35 height 6
click at [399, 41] on button "Download Expenses" at bounding box center [407, 41] width 45 height 6
